Goal: Navigation & Orientation: Find specific page/section

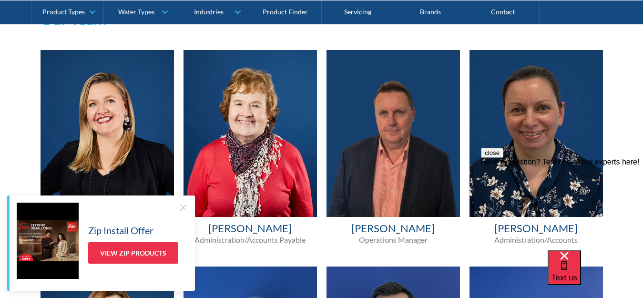
scroll to position [550, 0]
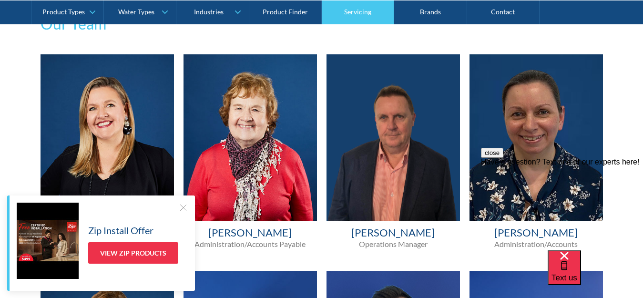
click at [356, 2] on link "Servicing" at bounding box center [358, 12] width 72 height 24
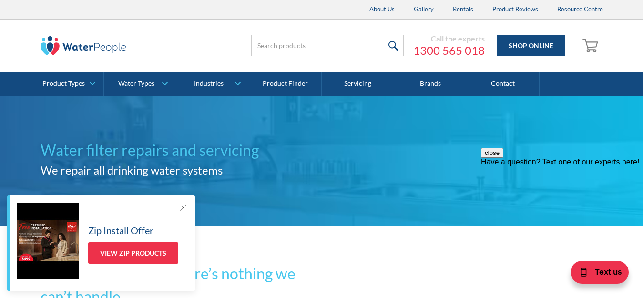
drag, startPoint x: 645, startPoint y: 24, endPoint x: 463, endPoint y: 240, distance: 282.6
click at [463, 240] on div "Home | Servicing" at bounding box center [321, 237] width 562 height 12
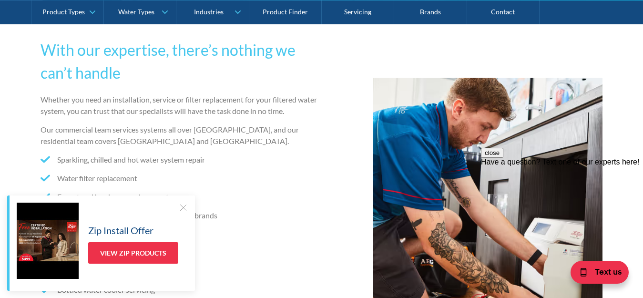
scroll to position [236, 0]
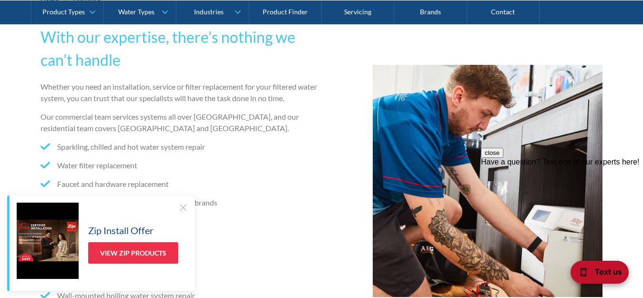
click at [589, 267] on div "Text us" at bounding box center [599, 272] width 58 height 23
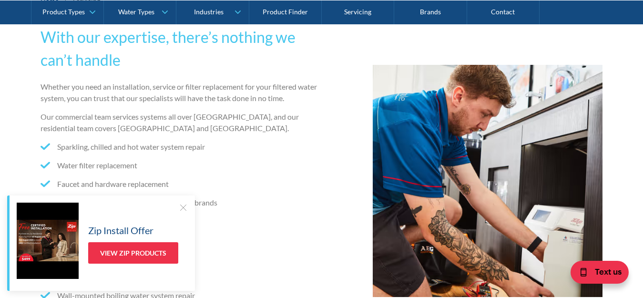
scroll to position [496, 0]
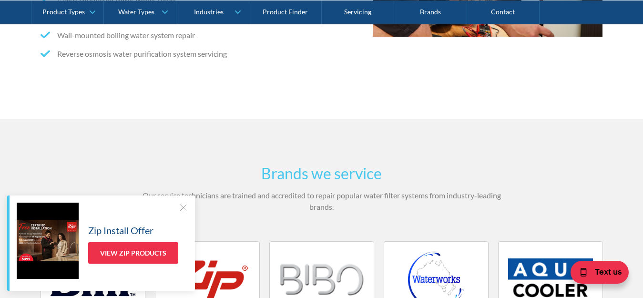
drag, startPoint x: 642, startPoint y: 54, endPoint x: 646, endPoint y: 28, distance: 26.1
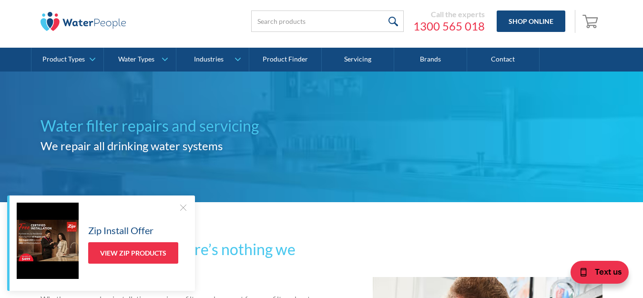
scroll to position [0, 0]
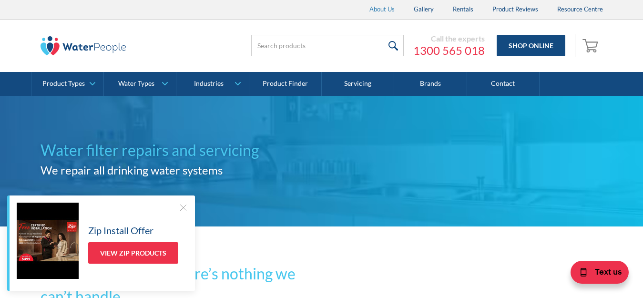
click at [393, 2] on link "About Us" at bounding box center [382, 9] width 44 height 19
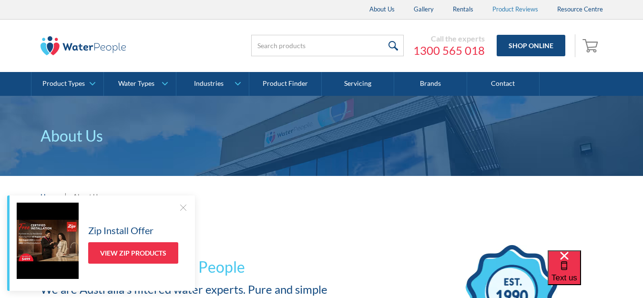
click at [498, 13] on link "Product Reviews" at bounding box center [515, 9] width 65 height 19
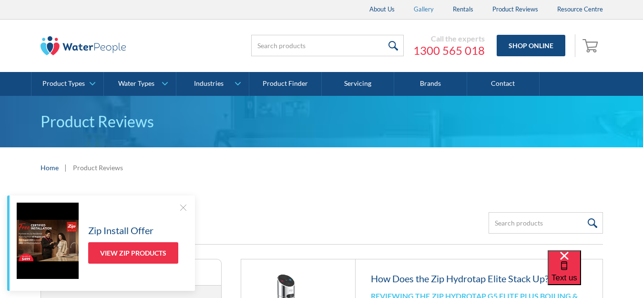
click at [420, 7] on link "Gallery" at bounding box center [423, 9] width 39 height 19
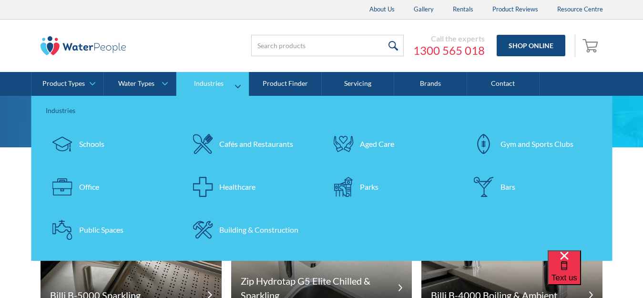
click at [237, 227] on div "Building & Construction" at bounding box center [258, 229] width 79 height 11
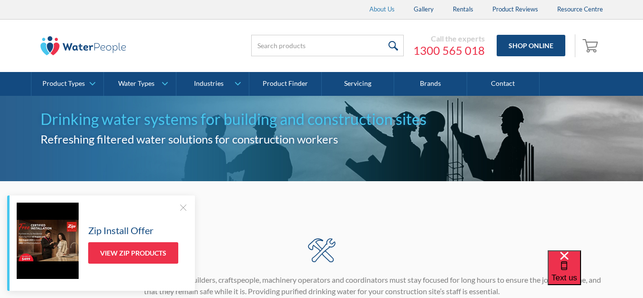
click at [390, 12] on link "About Us" at bounding box center [382, 9] width 44 height 19
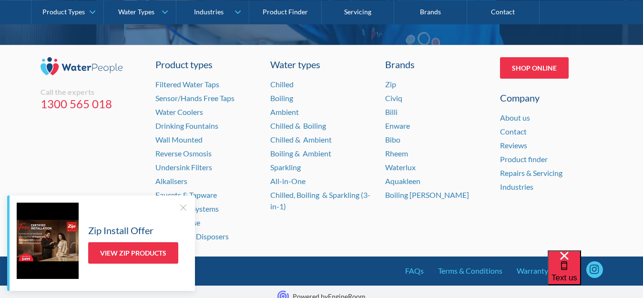
scroll to position [2056, 0]
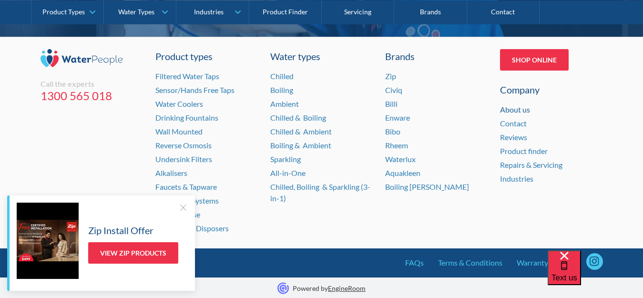
click at [526, 106] on link "About us" at bounding box center [515, 109] width 30 height 9
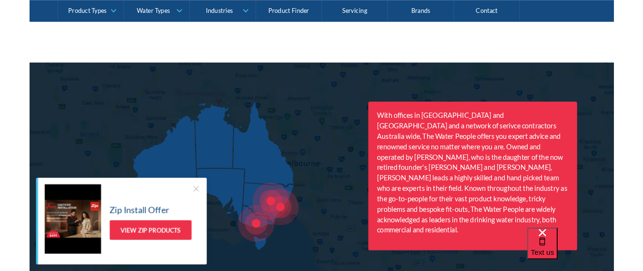
scroll to position [1251, 0]
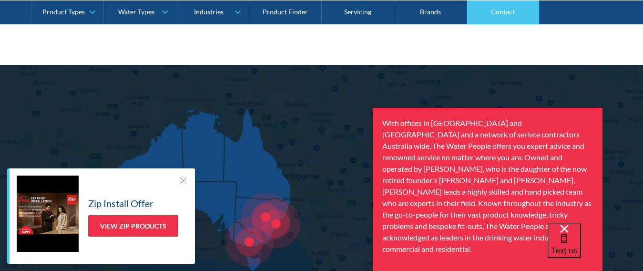
click at [511, 8] on link "Contact" at bounding box center [503, 12] width 72 height 24
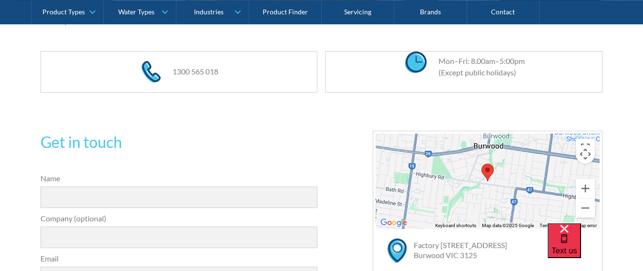
scroll to position [201, 0]
